Goal: Find specific page/section: Locate item on page

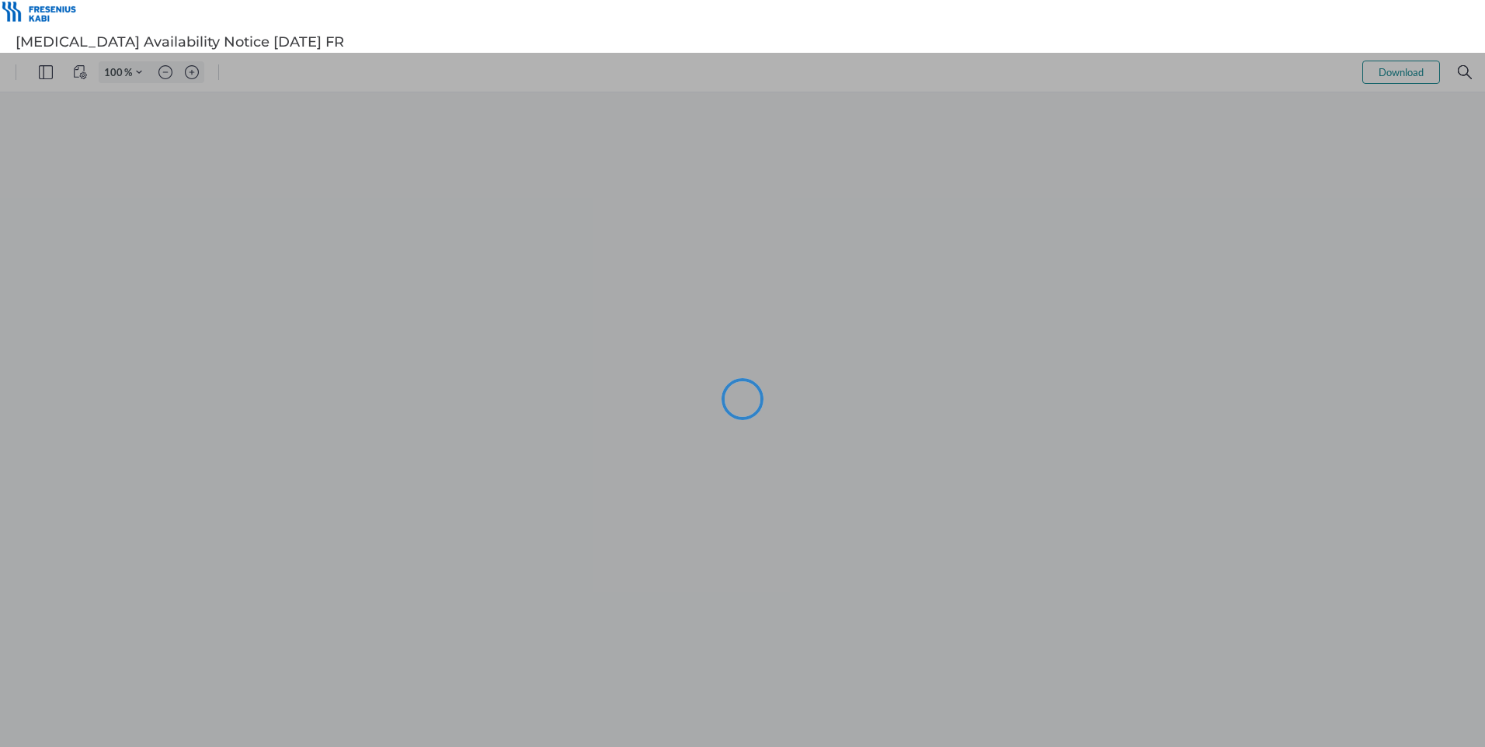
type input "106"
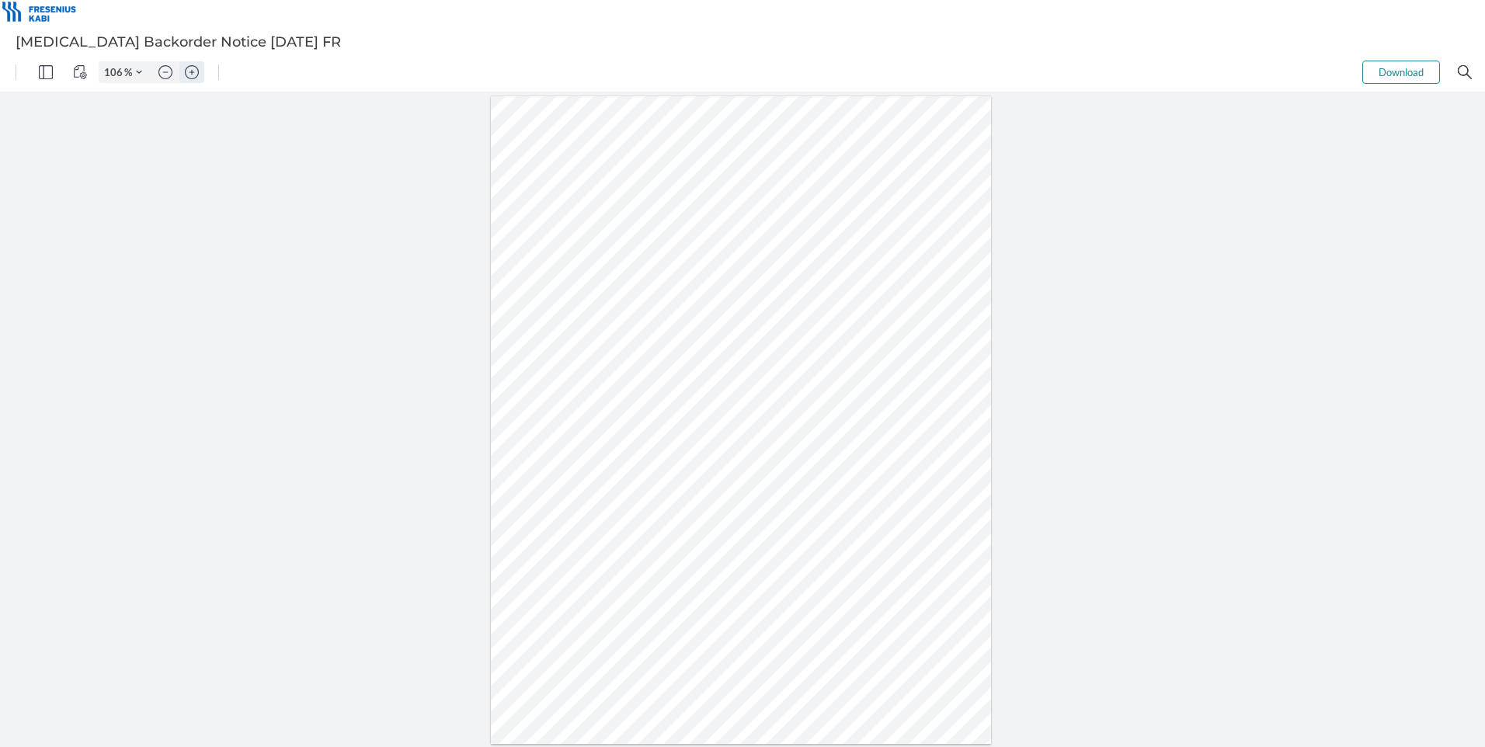
click at [190, 71] on img "Zoom in" at bounding box center [192, 72] width 14 height 14
type input "156"
click at [1060, 123] on div at bounding box center [741, 508] width 739 height 956
